Goal: Information Seeking & Learning: Learn about a topic

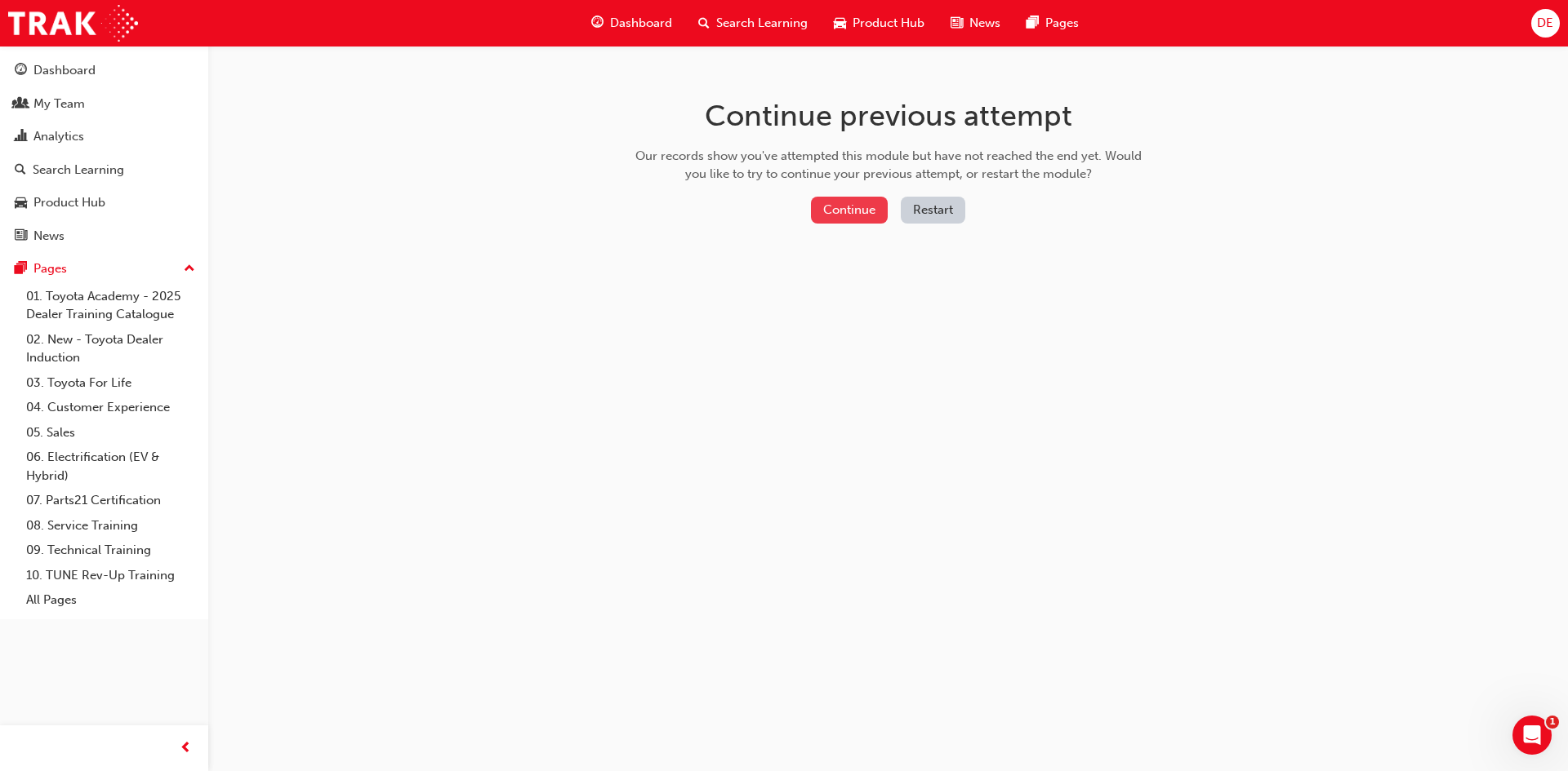
click at [860, 214] on button "Continue" at bounding box center [849, 210] width 77 height 27
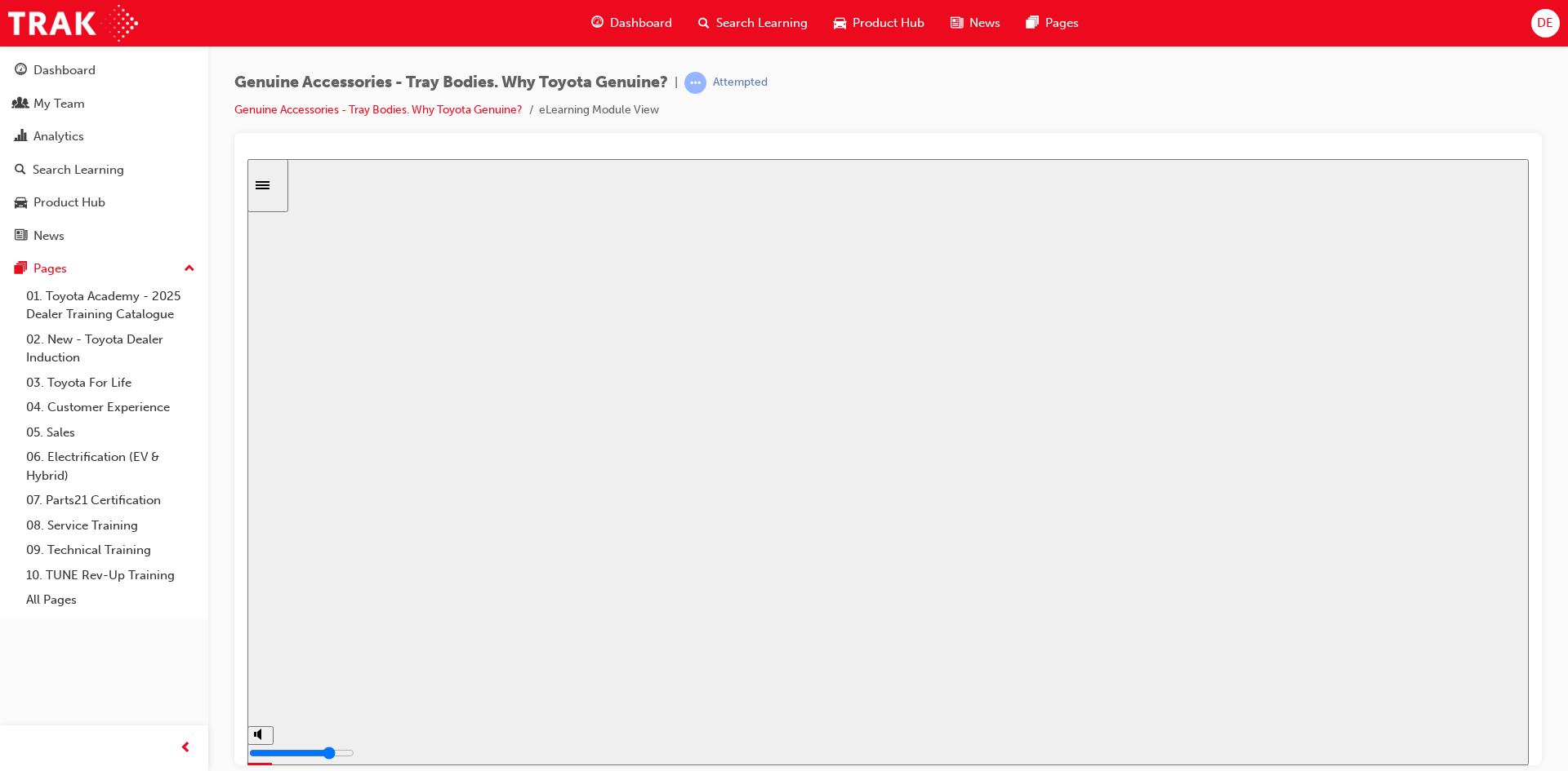
click at [310, 757] on button "Resume" at bounding box center [278, 767] width 62 height 20
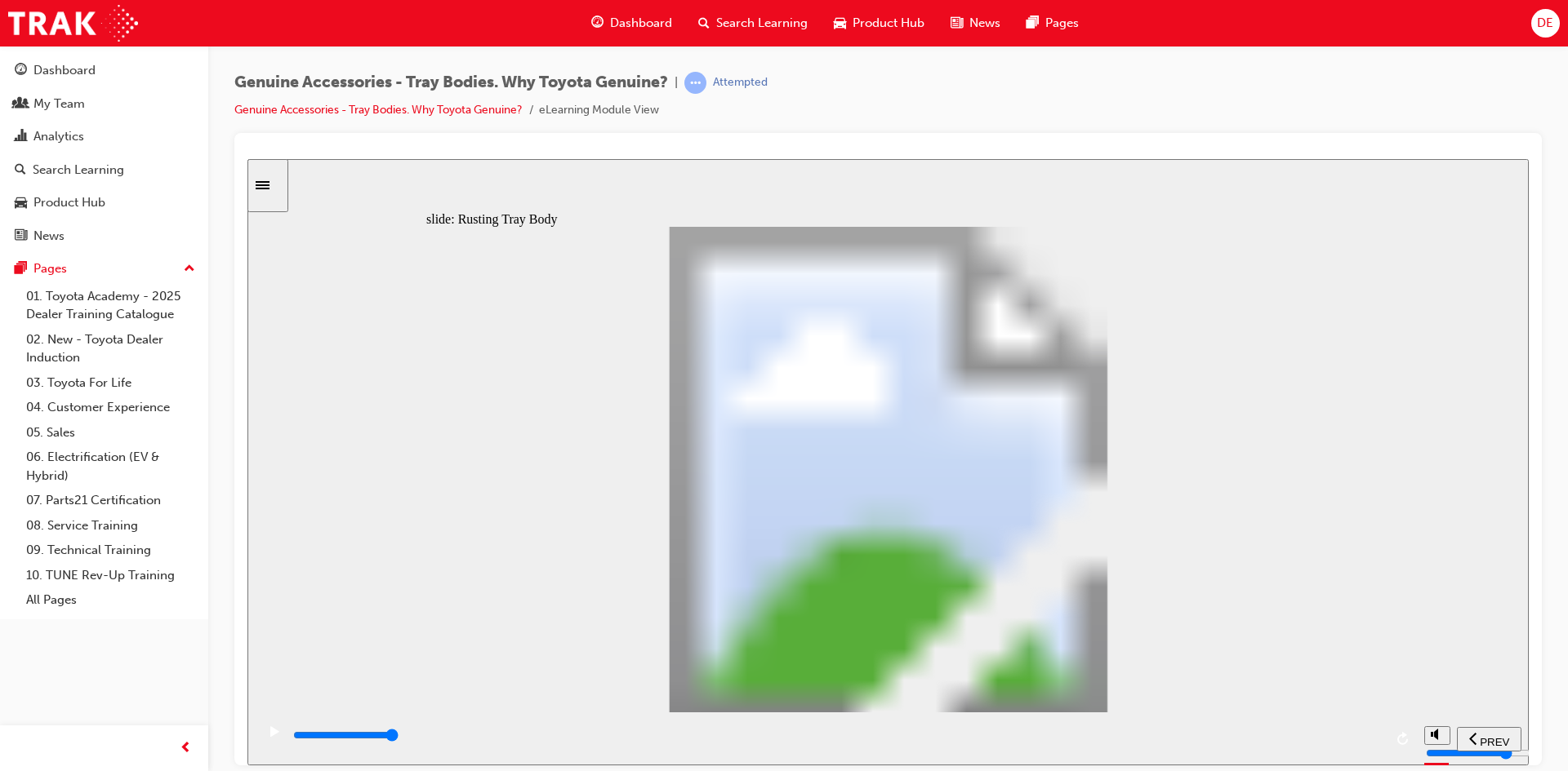
drag, startPoint x: 592, startPoint y: 555, endPoint x: 638, endPoint y: 552, distance: 46.1
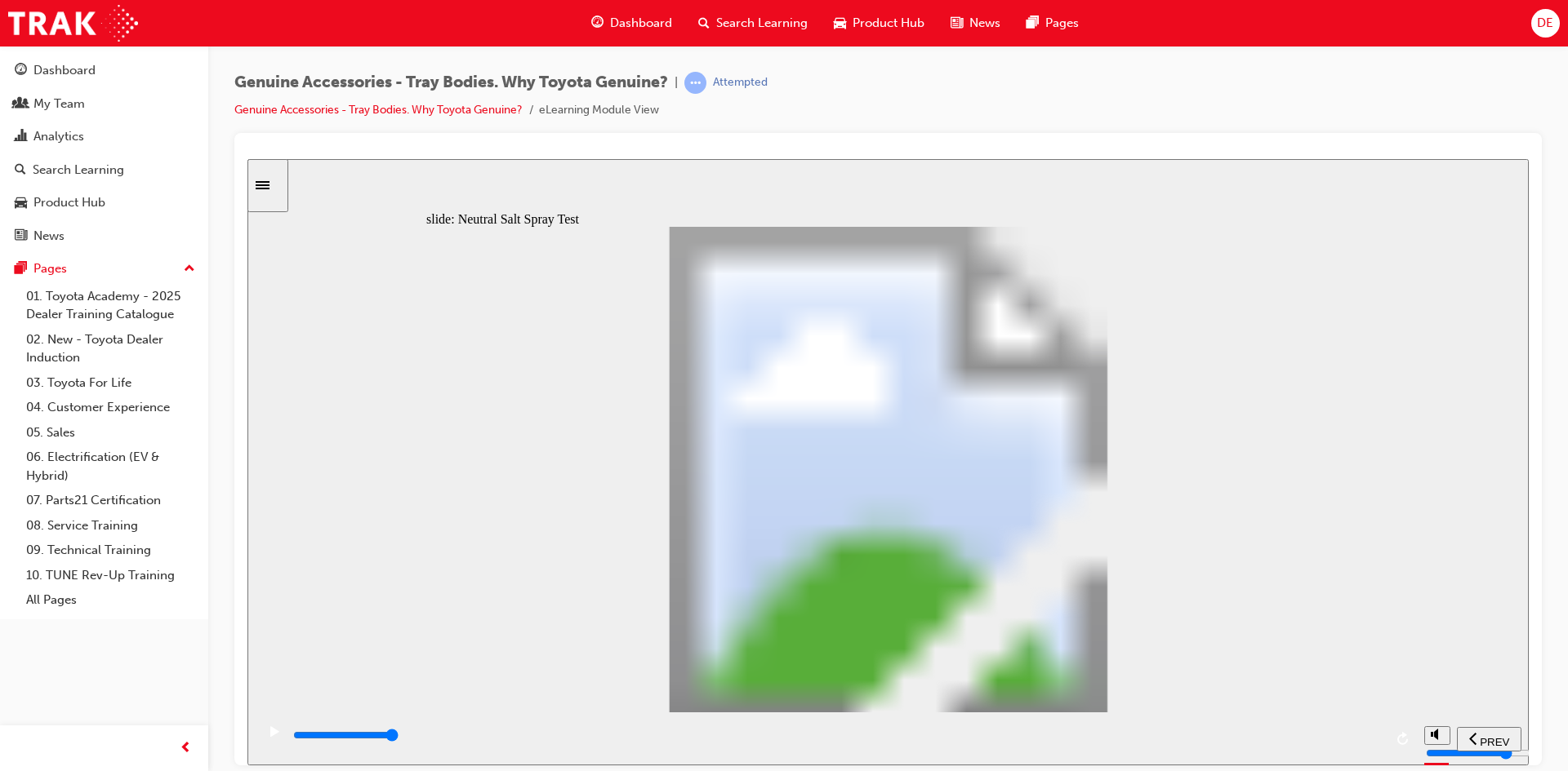
type input "0"
type input "1"
type input "100"
type input "2"
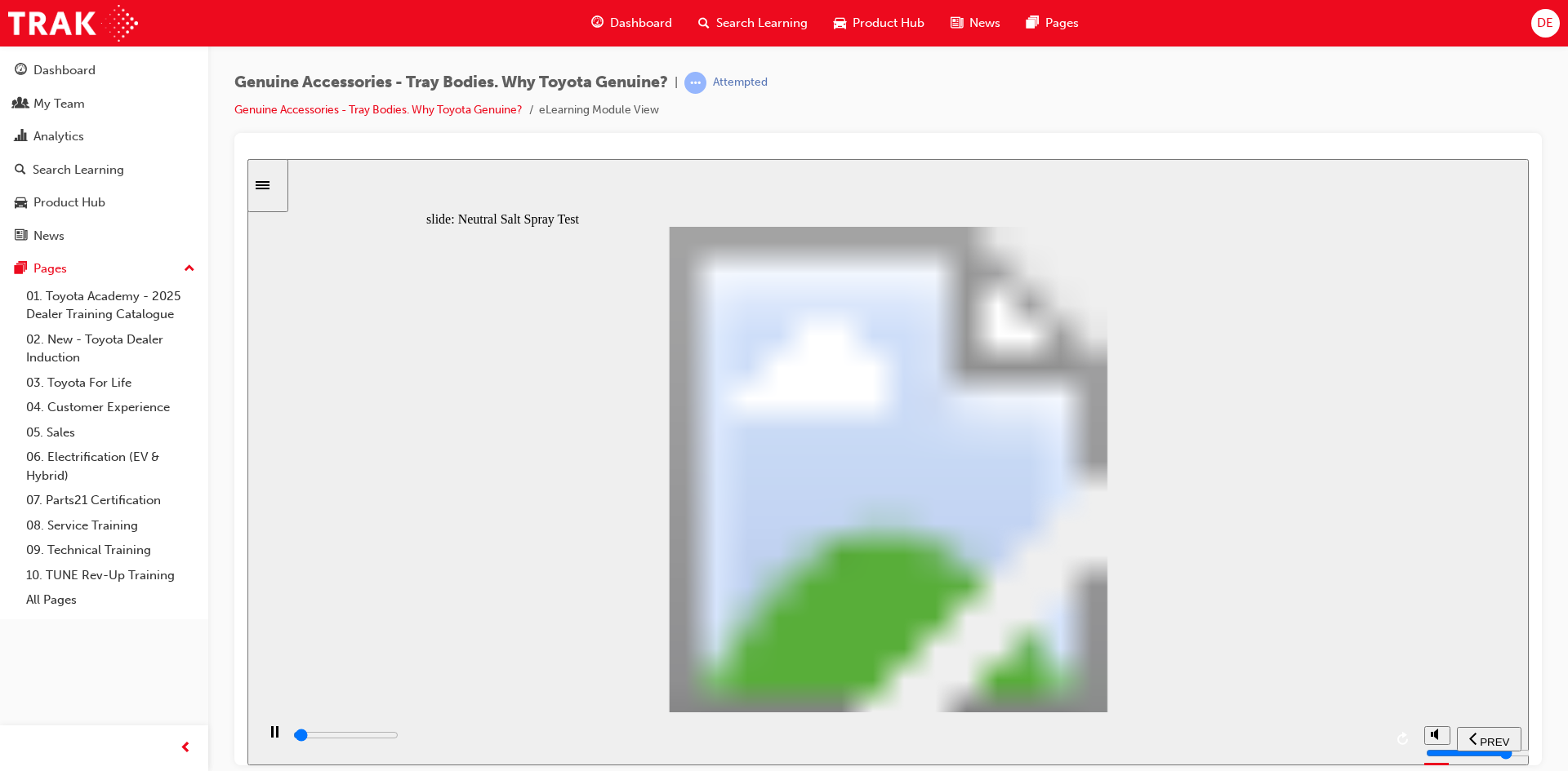
type input "100"
type input "3"
type input "100"
type input "4"
type input "200"
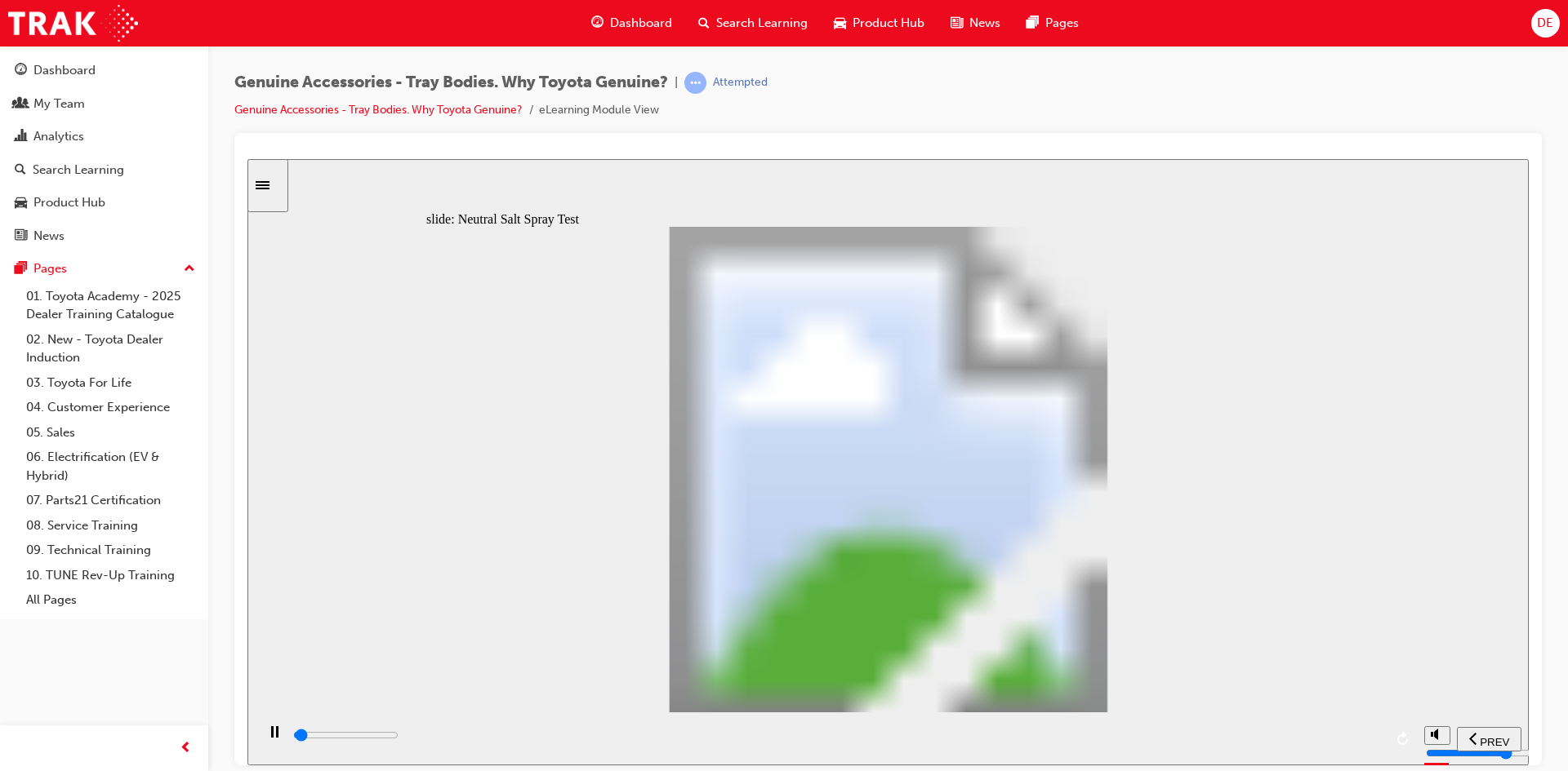
type input "5"
type input "100"
type input "6"
type input "100"
type input "7"
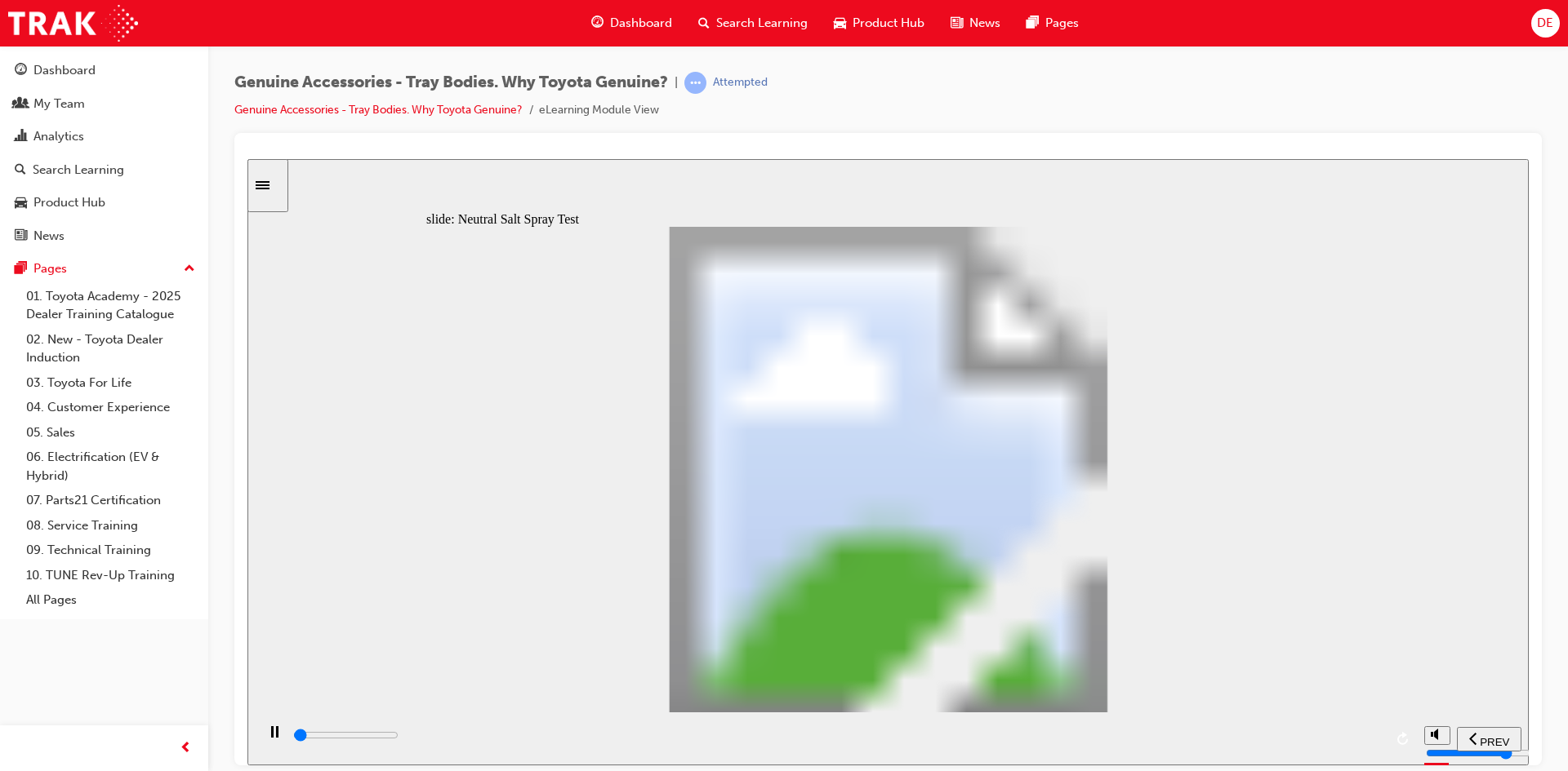
type input "100"
type input "8"
drag, startPoint x: 597, startPoint y: 563, endPoint x: 1073, endPoint y: 577, distance: 476.2
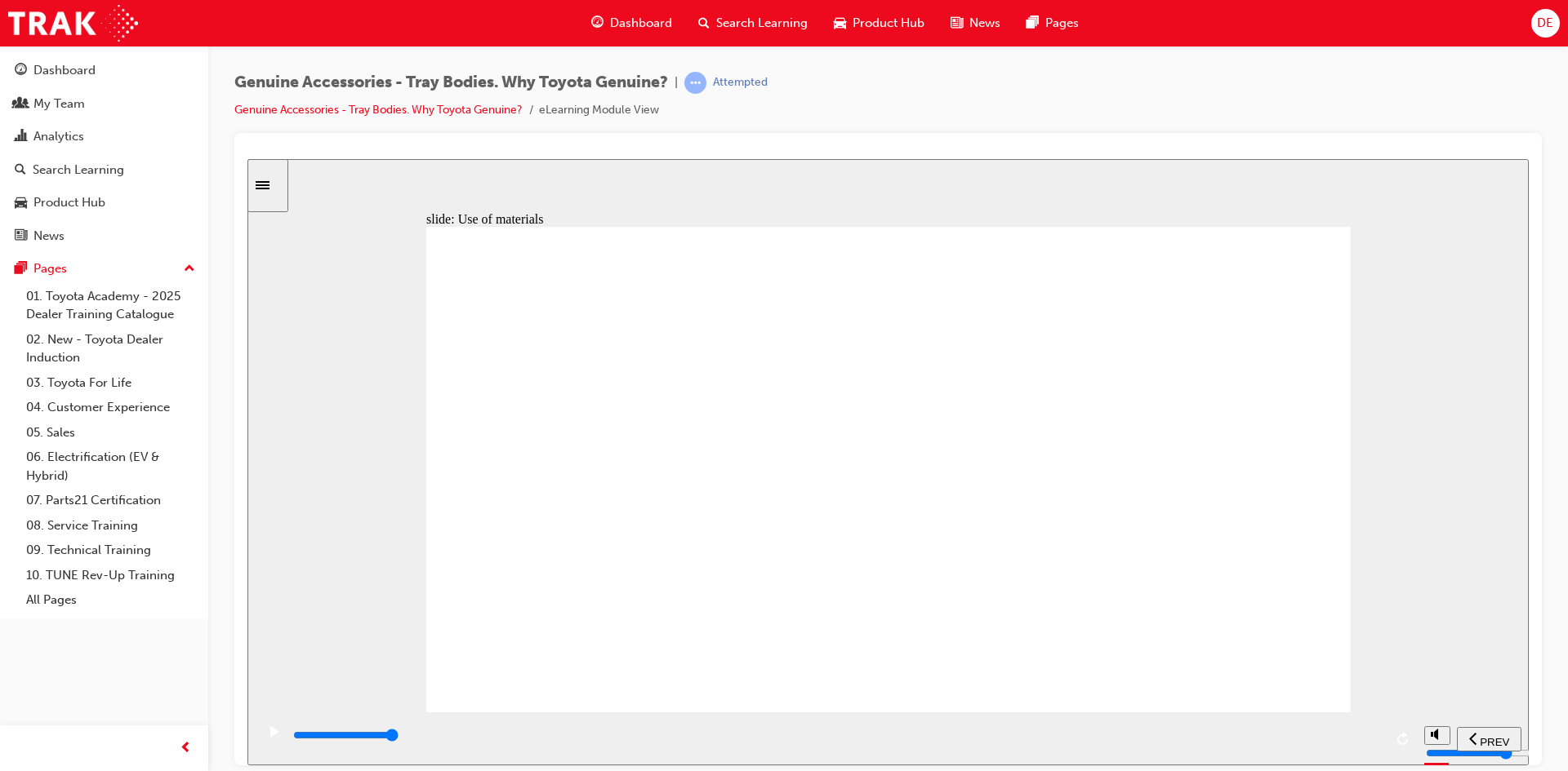
click at [1022, 634] on div "Rectangle Rectangle 1 Multiply 1 Close What is Zytel ® ?? Click the marker to f…" at bounding box center [889, 476] width 925 height 500
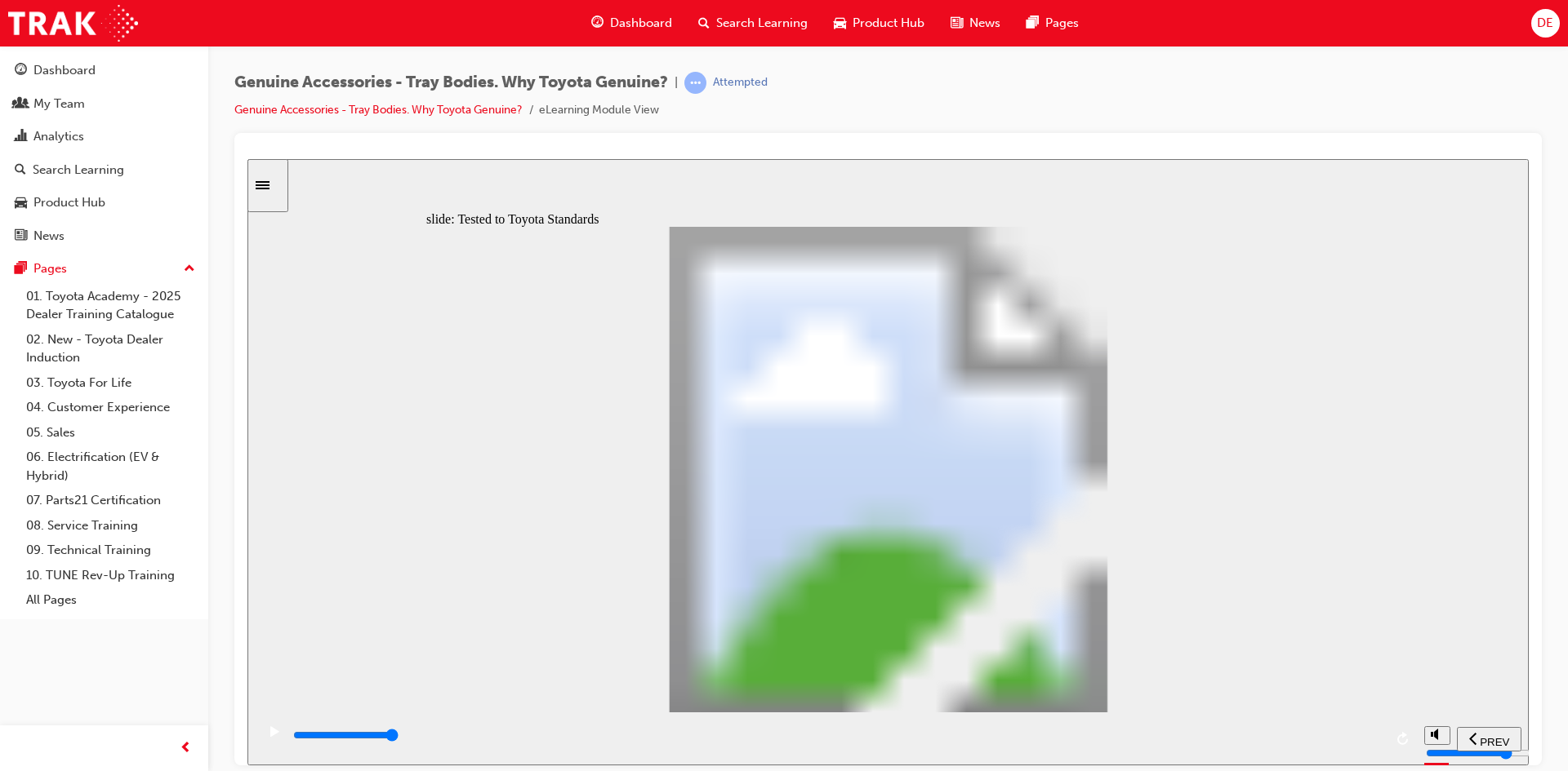
type input "13400"
radio input "true"
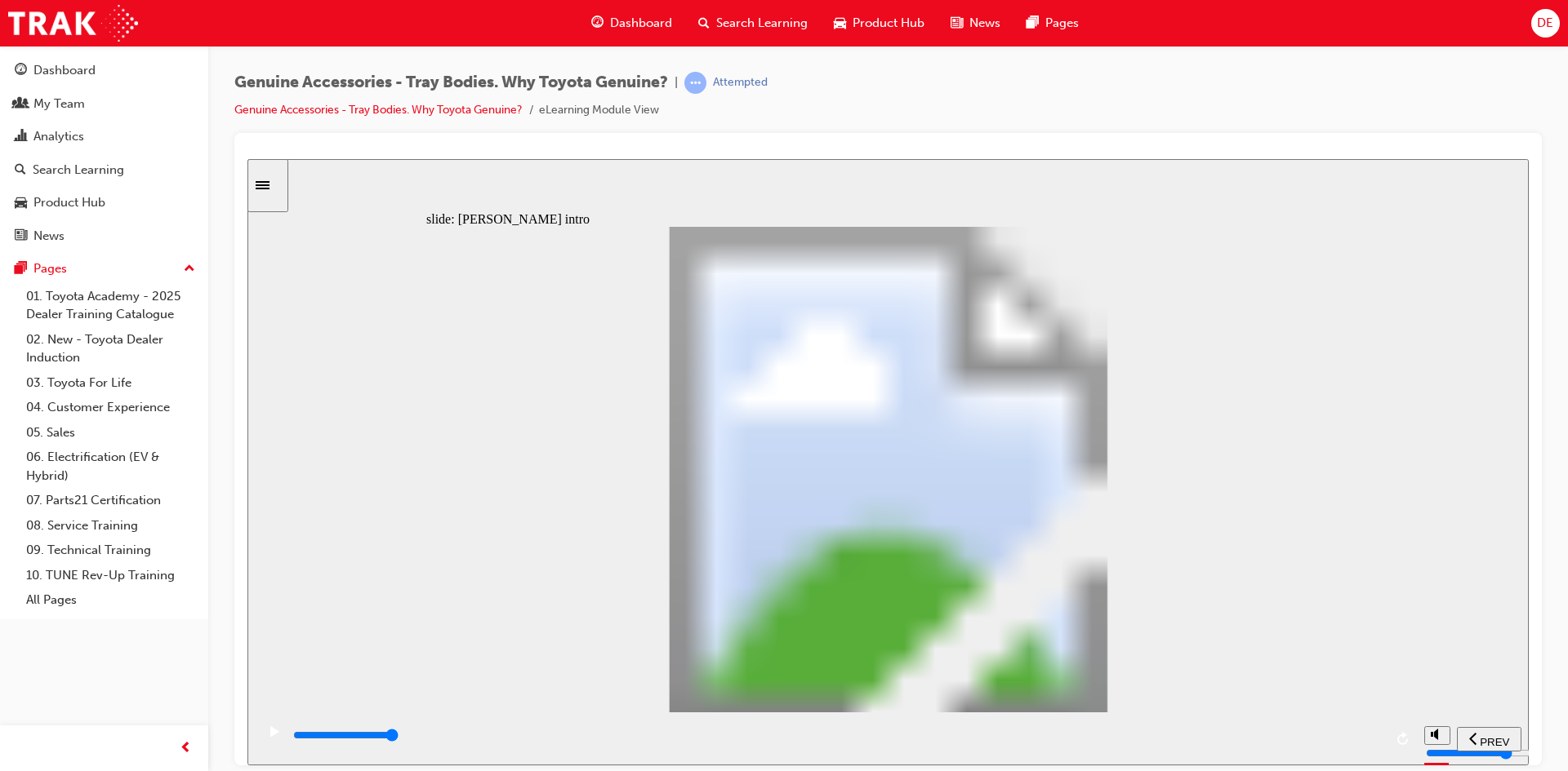
type input "21700"
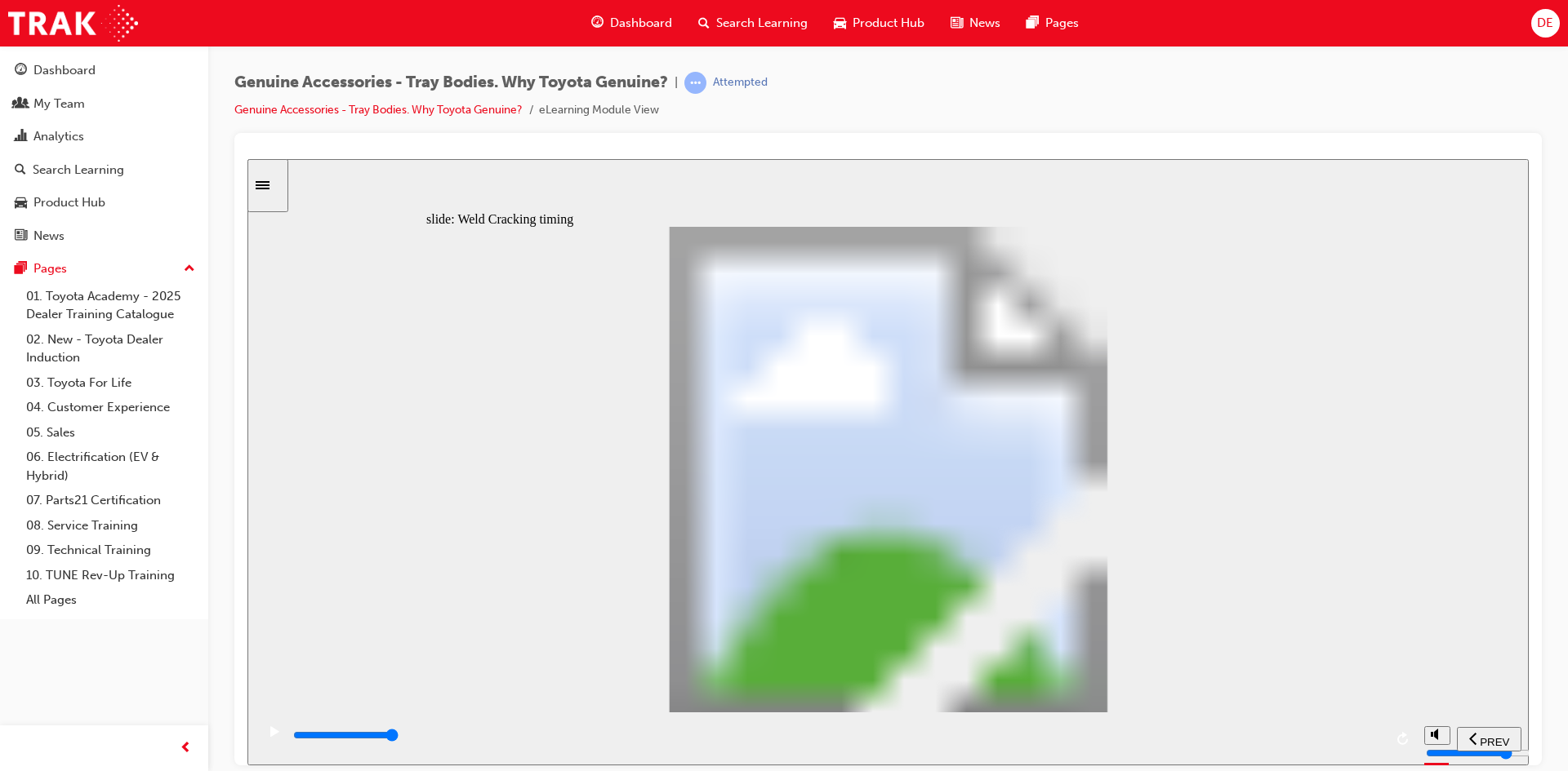
type input "10"
drag, startPoint x: 721, startPoint y: 568, endPoint x: 864, endPoint y: 590, distance: 144.7
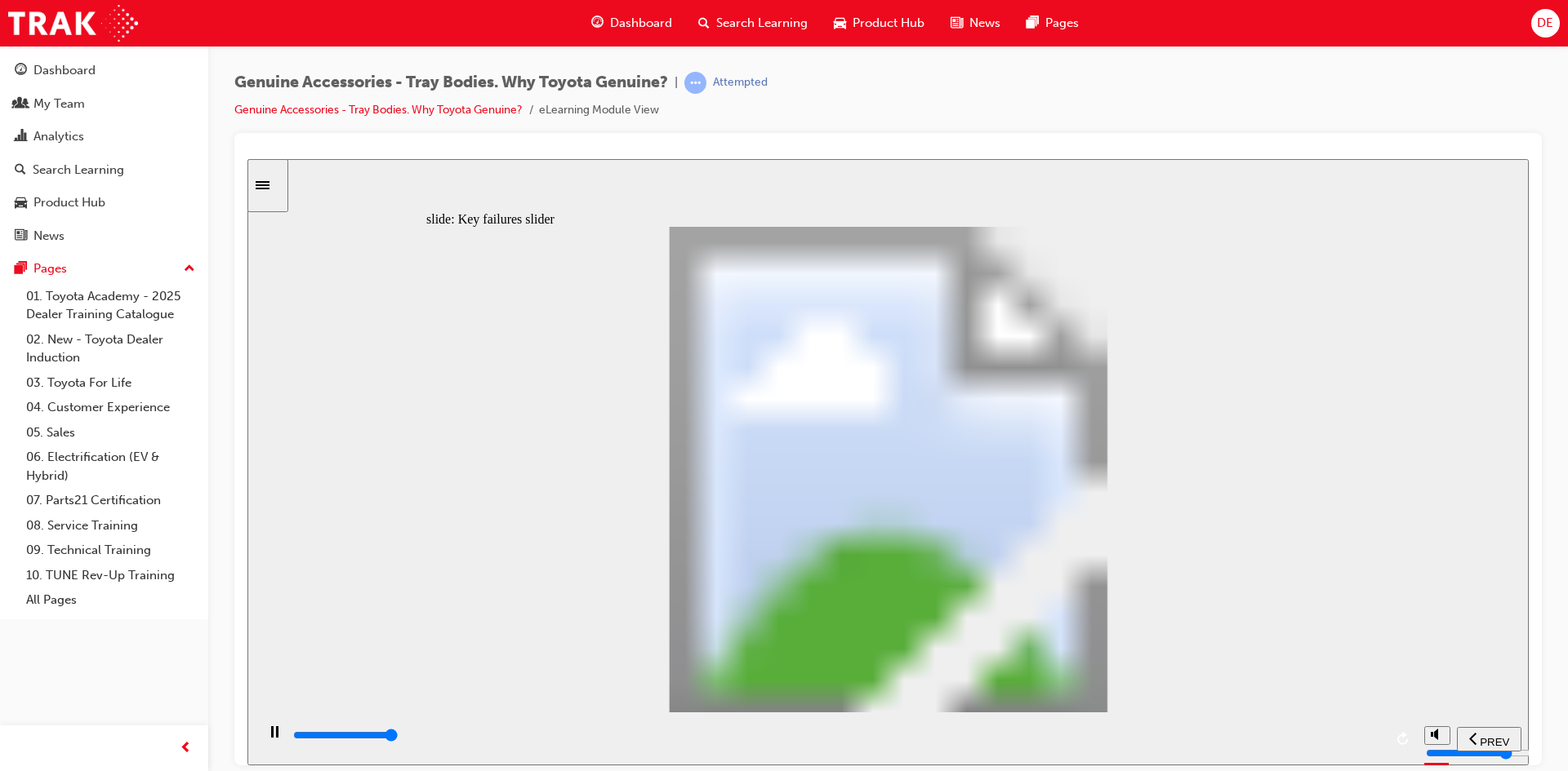
type input "8200"
type input "2"
type input "0"
type input "3"
drag, startPoint x: 474, startPoint y: 556, endPoint x: 1069, endPoint y: 557, distance: 595.0
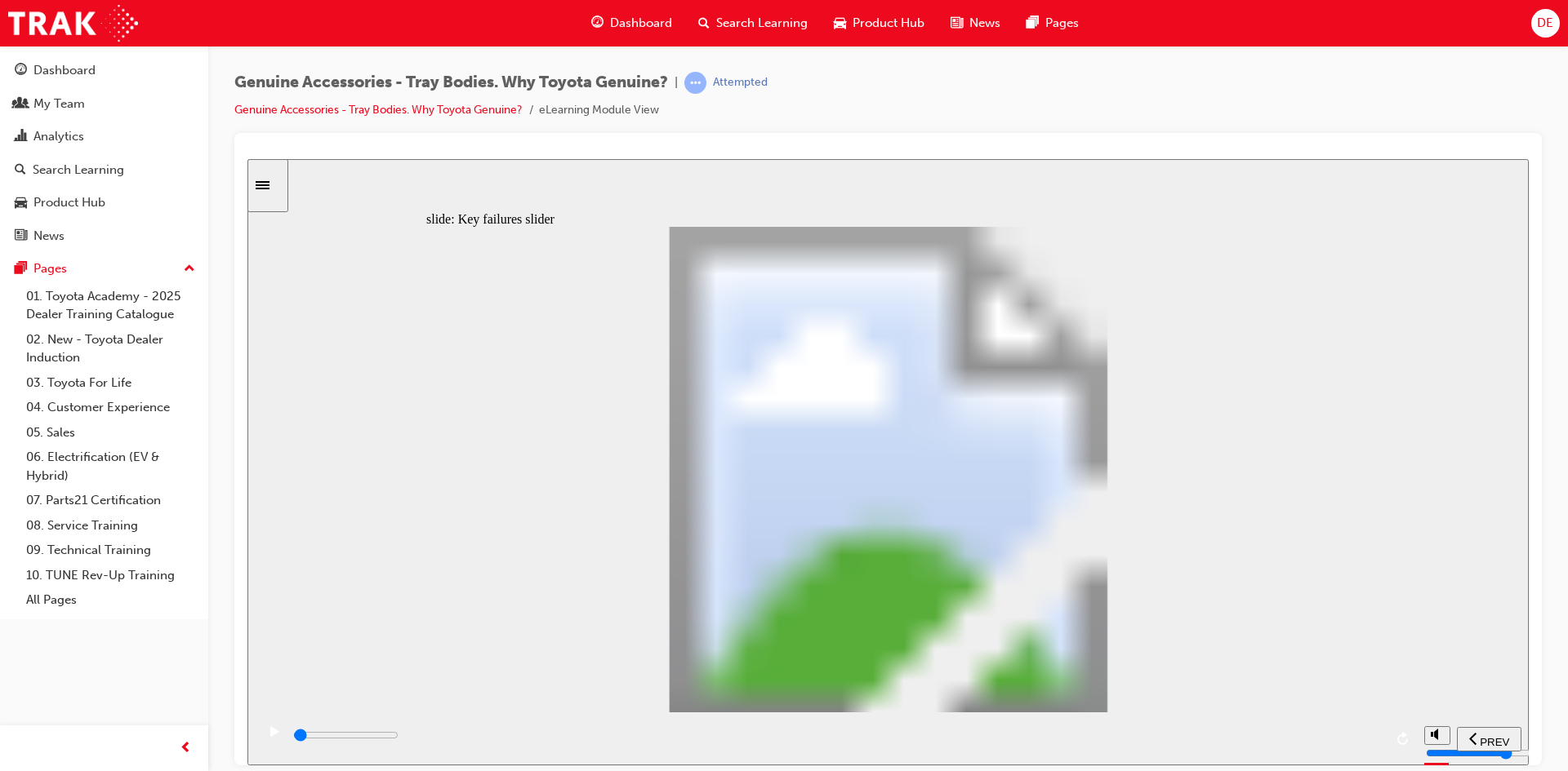
drag, startPoint x: 727, startPoint y: 566, endPoint x: 1340, endPoint y: 444, distance: 625.0
click at [1218, 516] on div "Oval 2 siren icon 1 Freeform 6 Freeform 4 Freeform 1 Freeform 2 Freeform 3 Free…" at bounding box center [889, 476] width 925 height 500
drag, startPoint x: 1147, startPoint y: 683, endPoint x: 1152, endPoint y: 673, distance: 11.2
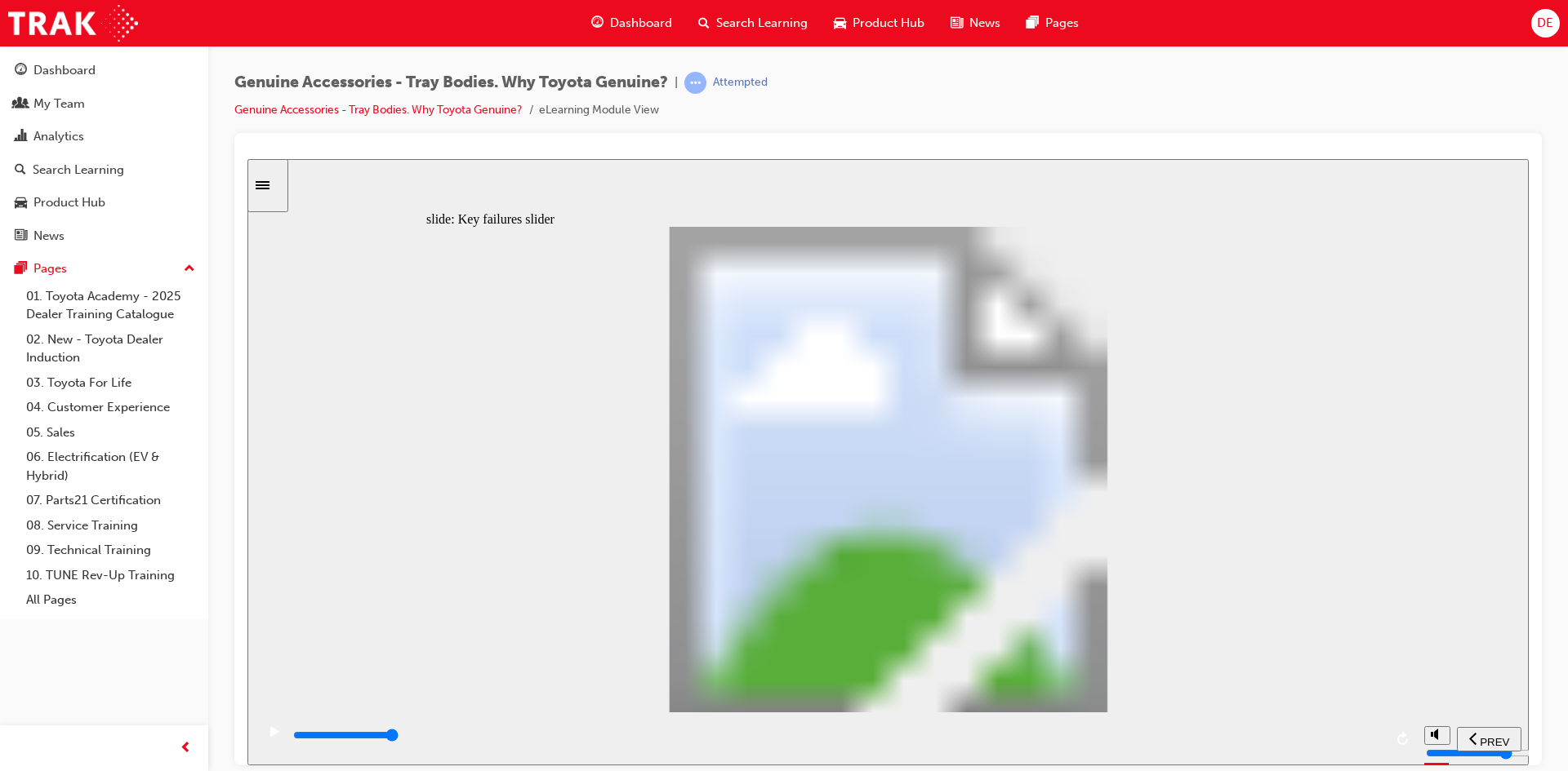
drag, startPoint x: 732, startPoint y: 563, endPoint x: 1179, endPoint y: 583, distance: 447.4
click at [1190, 583] on div "Rectangle 1 Rectangular Hotspot 1 Multiply 2 Close Aftermarket (Welded) Tray Bo…" at bounding box center [889, 476] width 925 height 500
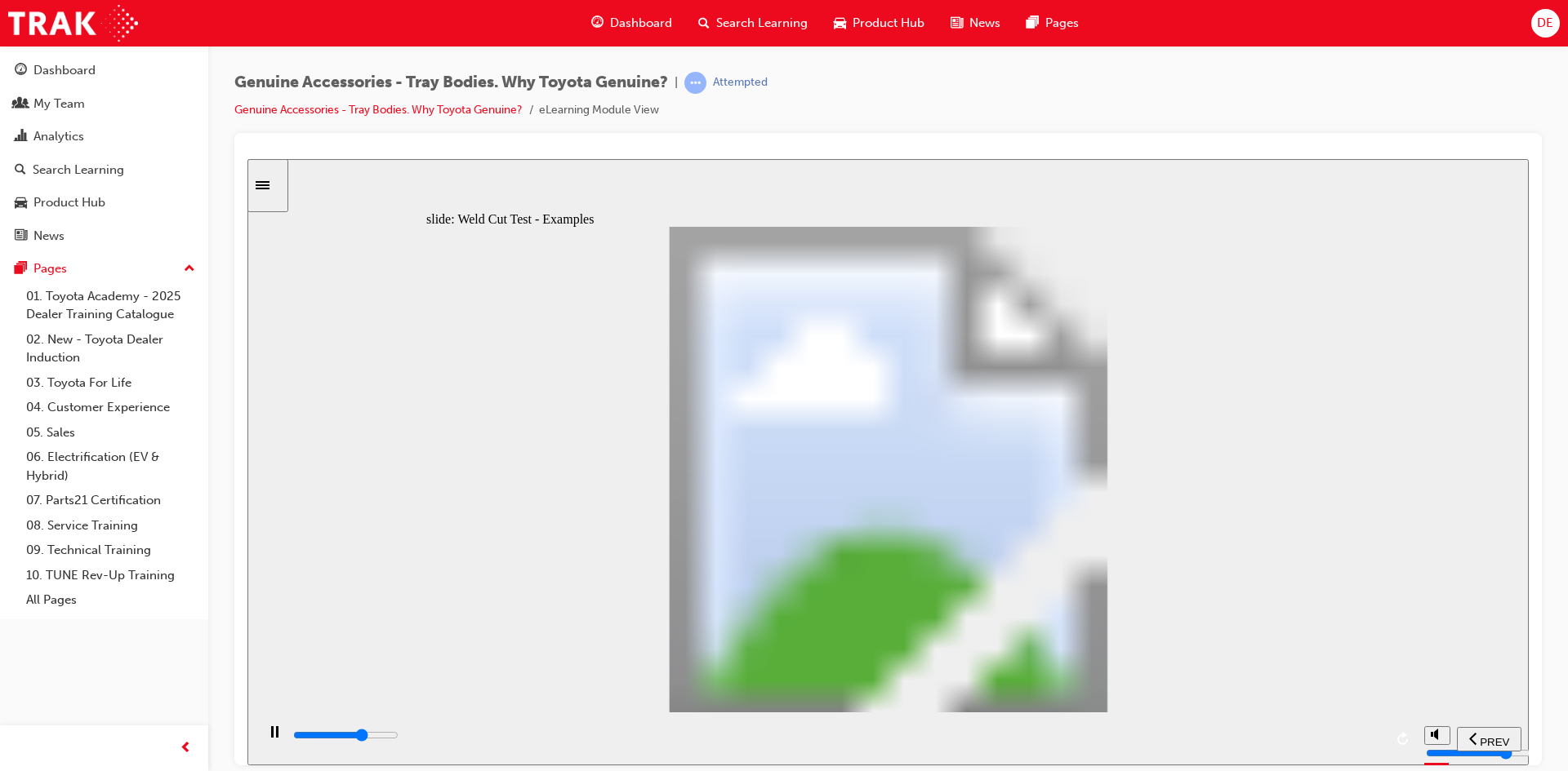
type input "19100"
drag, startPoint x: 775, startPoint y: 472, endPoint x: 773, endPoint y: 483, distance: 11.2
